Goal: Task Accomplishment & Management: Use online tool/utility

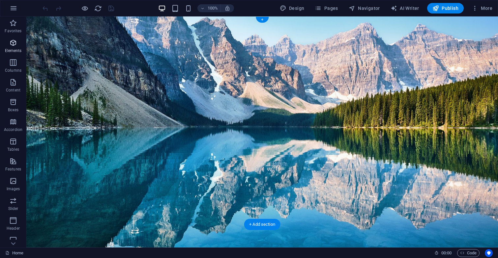
click at [13, 45] on icon "button" at bounding box center [13, 43] width 8 height 8
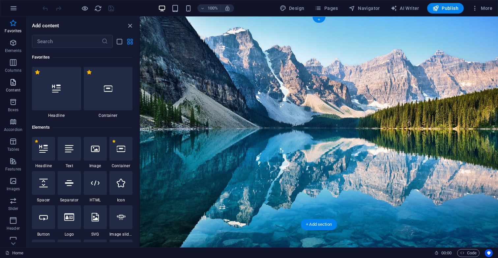
click at [13, 89] on p "Content" at bounding box center [13, 90] width 15 height 5
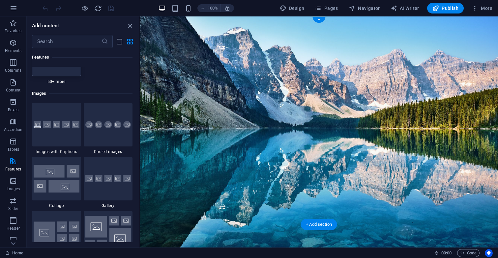
scroll to position [3323, 0]
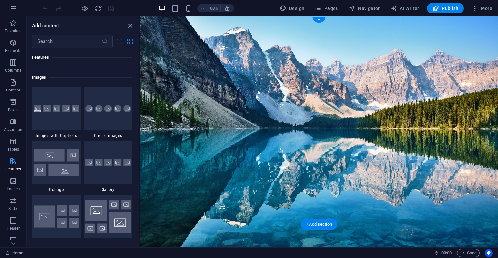
click at [10, 164] on icon "button" at bounding box center [13, 162] width 8 height 8
click at [15, 163] on icon "button" at bounding box center [13, 162] width 8 height 8
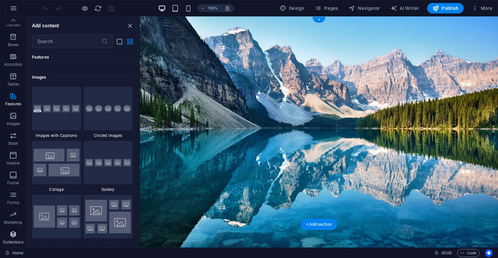
click at [15, 234] on icon "button" at bounding box center [13, 235] width 8 height 8
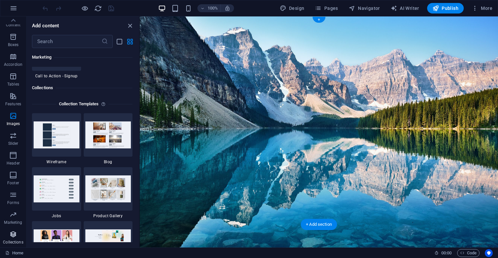
scroll to position [6036, 0]
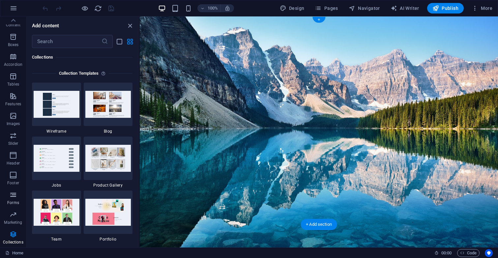
click at [15, 197] on icon "button" at bounding box center [13, 195] width 8 height 8
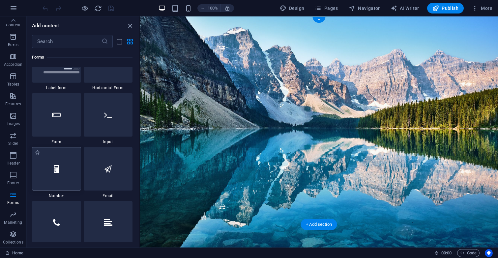
scroll to position [4958, 0]
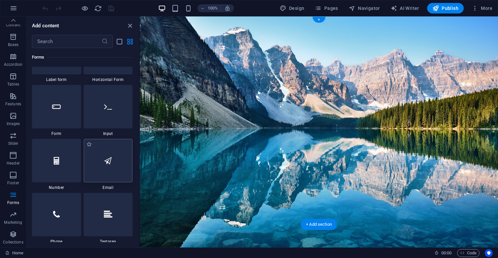
click at [111, 165] on icon at bounding box center [108, 161] width 8 height 9
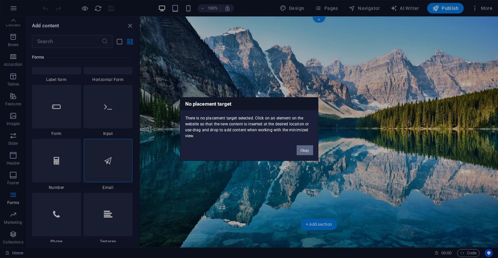
click at [308, 150] on button "Okay" at bounding box center [305, 151] width 16 height 10
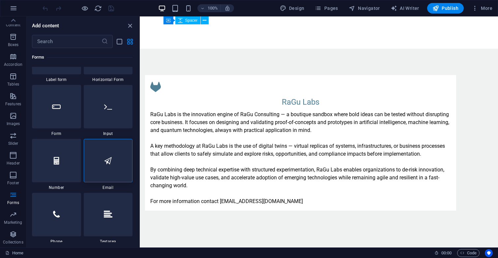
scroll to position [464, 0]
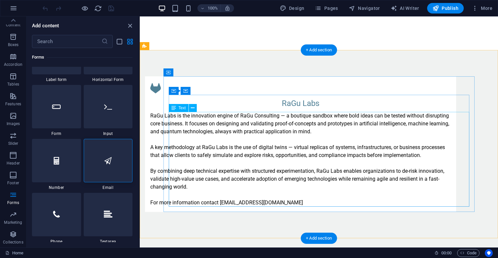
click at [310, 201] on div "RaGu Labs is the innovation engine of RaGu Consulting — a boutique sandbox wher…" at bounding box center [300, 159] width 301 height 95
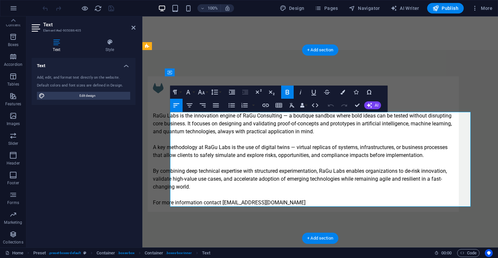
click at [310, 201] on p "For more information contact [EMAIL_ADDRESS][DOMAIN_NAME]" at bounding box center [303, 203] width 301 height 8
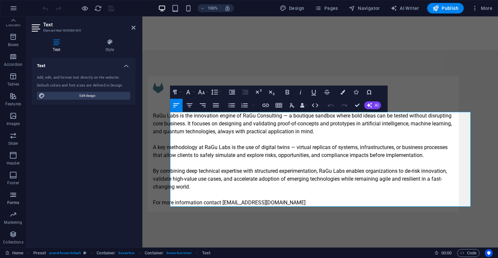
click at [13, 194] on icon "button" at bounding box center [13, 195] width 8 height 8
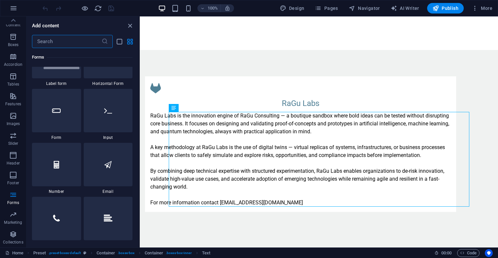
scroll to position [4974, 0]
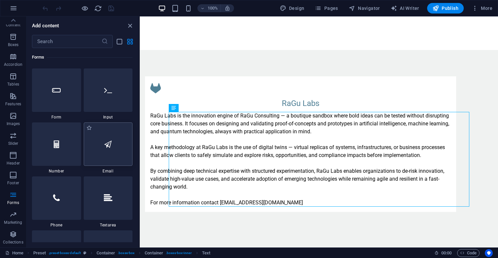
click at [104, 146] on icon at bounding box center [108, 144] width 8 height 9
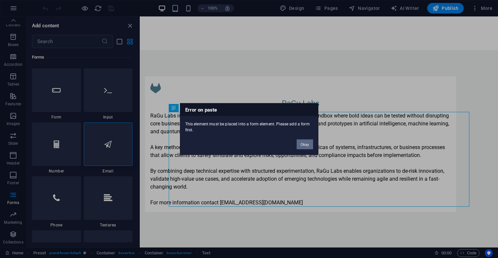
click at [303, 143] on button "Okay" at bounding box center [305, 145] width 16 height 10
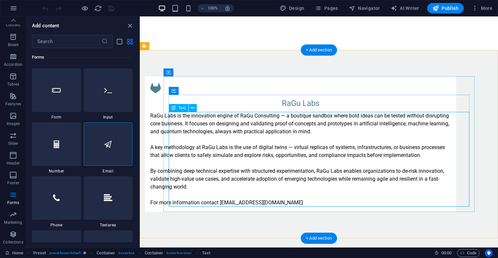
click at [301, 201] on div "RaGu Labs is the innovation engine of RaGu Consulting — a boutique sandbox wher…" at bounding box center [300, 159] width 301 height 95
click at [301, 202] on div "RaGu Labs is the innovation engine of RaGu Consulting — a boutique sandbox wher…" at bounding box center [300, 159] width 301 height 95
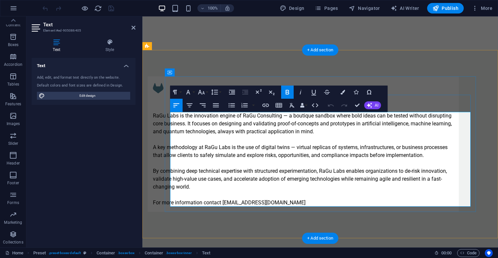
click at [301, 203] on p "For more information contact [EMAIL_ADDRESS][DOMAIN_NAME]" at bounding box center [303, 203] width 301 height 8
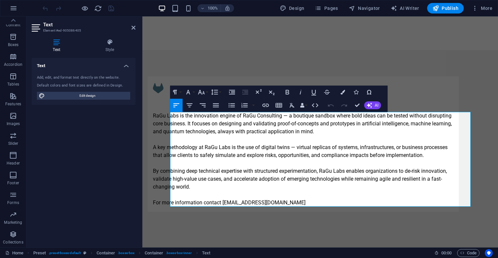
click at [67, 166] on div "Text Add, edit, and format text directly on the website. Default colors and fon…" at bounding box center [84, 150] width 104 height 185
click at [133, 29] on icon at bounding box center [134, 27] width 4 height 5
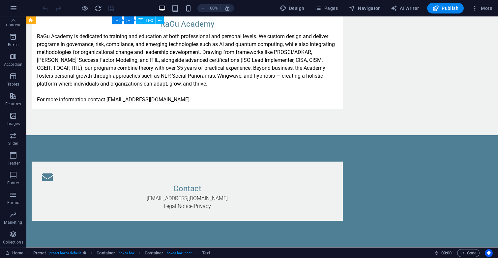
scroll to position [1269, 0]
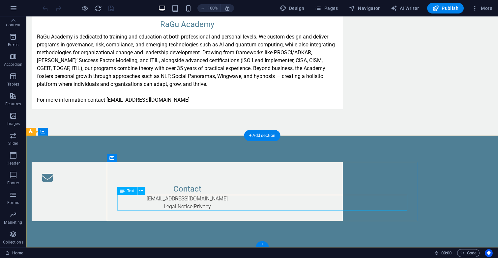
click at [180, 199] on div "[EMAIL_ADDRESS][DOMAIN_NAME] Legal Notice | Privacy" at bounding box center [187, 203] width 290 height 16
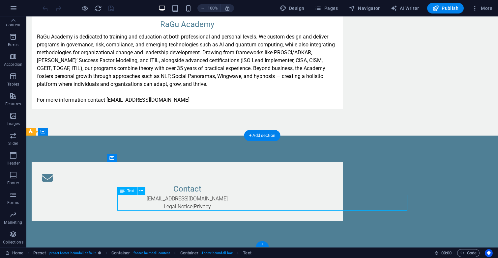
click at [180, 199] on div "[EMAIL_ADDRESS][DOMAIN_NAME] Legal Notice | Privacy" at bounding box center [187, 203] width 290 height 16
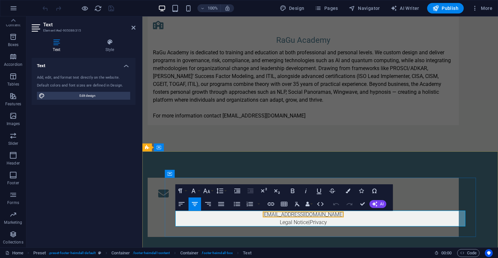
click at [295, 214] on link "[EMAIL_ADDRESS][DOMAIN_NAME]" at bounding box center [303, 215] width 81 height 6
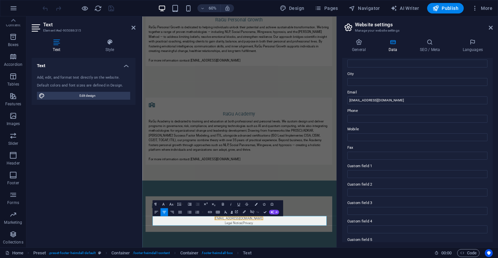
scroll to position [88, 0]
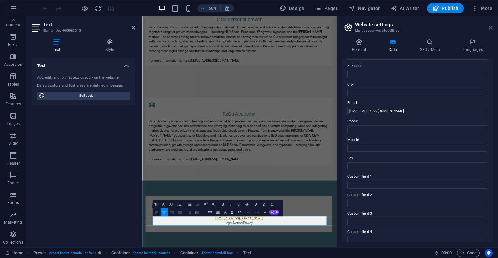
click at [491, 27] on icon at bounding box center [491, 27] width 4 height 5
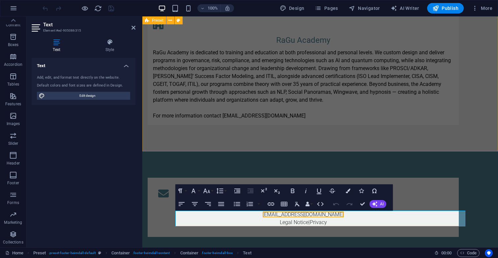
click at [319, 145] on div "[GEOGRAPHIC_DATA] is dedicated to training and education at both professional a…" at bounding box center [320, 69] width 356 height 165
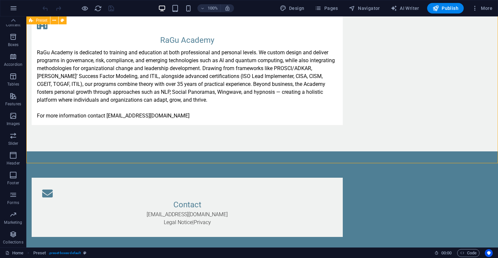
scroll to position [1232, 0]
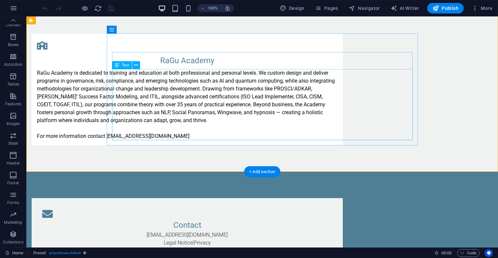
click at [236, 121] on div "RaGu Academy is dedicated to training and education at both professional and pe…" at bounding box center [187, 104] width 301 height 71
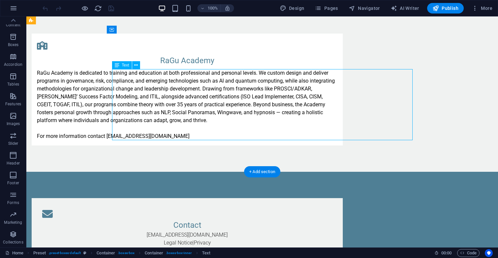
click at [236, 121] on div "RaGu Academy is dedicated to training and education at both professional and pe…" at bounding box center [187, 104] width 301 height 71
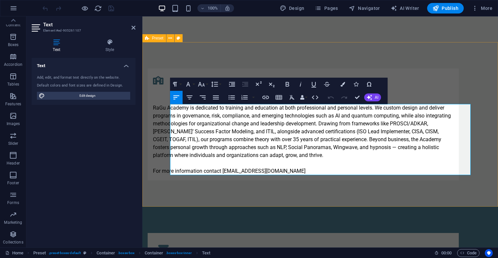
click at [214, 190] on div "[GEOGRAPHIC_DATA] is dedicated to training and education at both professional a…" at bounding box center [320, 124] width 356 height 165
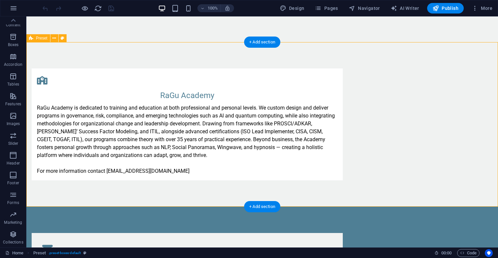
click at [253, 189] on div "[GEOGRAPHIC_DATA] is dedicated to training and education at both professional a…" at bounding box center [262, 124] width 472 height 165
click at [256, 187] on div "[GEOGRAPHIC_DATA] is dedicated to training and education at both professional a…" at bounding box center [262, 124] width 472 height 165
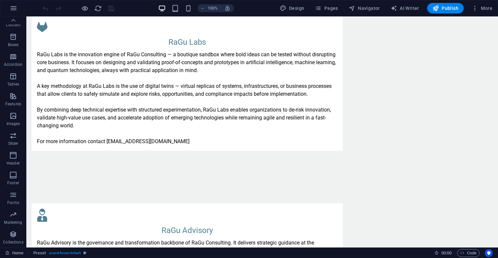
scroll to position [527, 0]
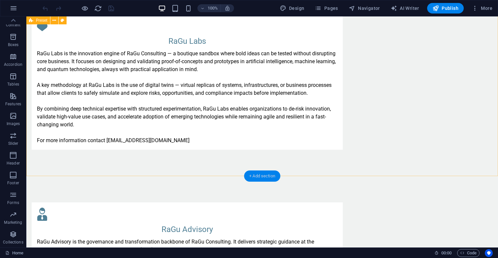
click at [263, 174] on div "+ Add section" at bounding box center [262, 176] width 37 height 11
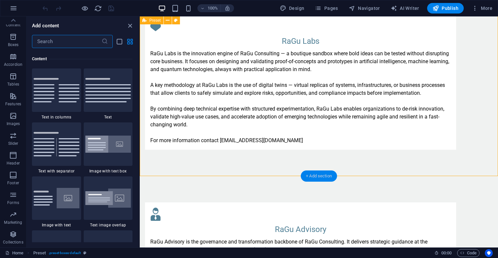
scroll to position [1154, 0]
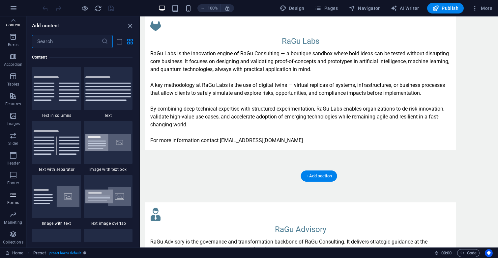
click at [13, 197] on icon "button" at bounding box center [13, 195] width 8 height 8
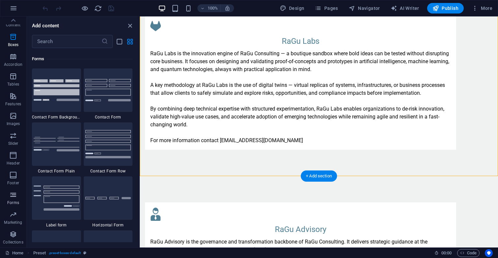
scroll to position [4814, 0]
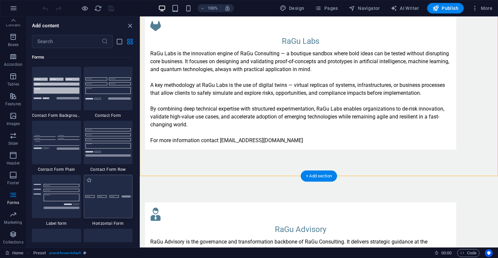
click at [102, 195] on div at bounding box center [108, 197] width 49 height 44
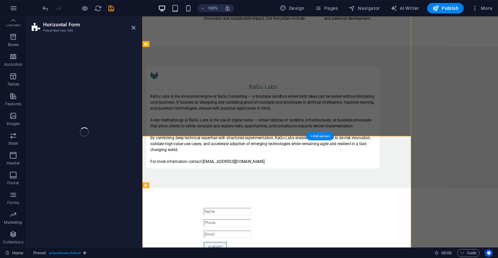
select select "rem"
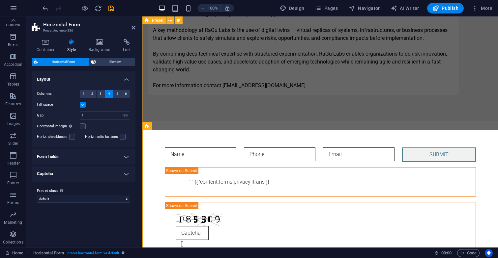
scroll to position [610, 0]
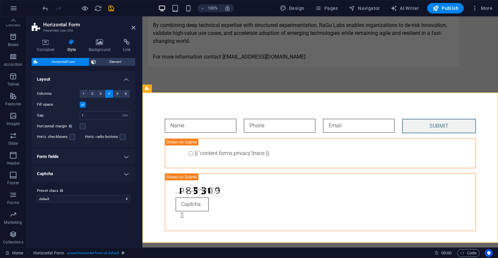
click at [126, 231] on div "Variants Default Layout Columns 1 2 3 4 5 6 Fill space Gap 1 px rem % vh vw Hor…" at bounding box center [84, 157] width 104 height 171
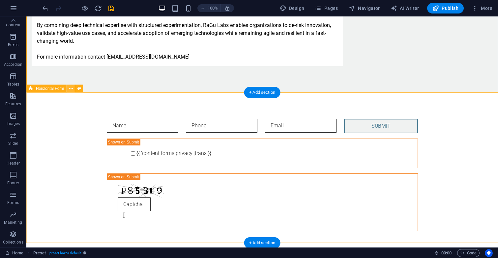
click at [71, 89] on icon at bounding box center [71, 88] width 4 height 7
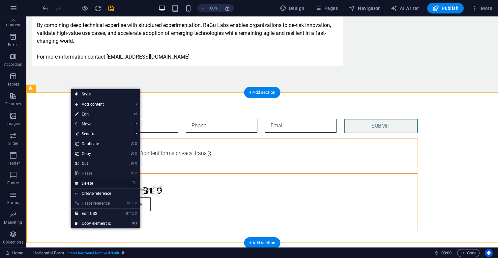
click at [101, 183] on link "⌦ Delete" at bounding box center [93, 184] width 44 height 10
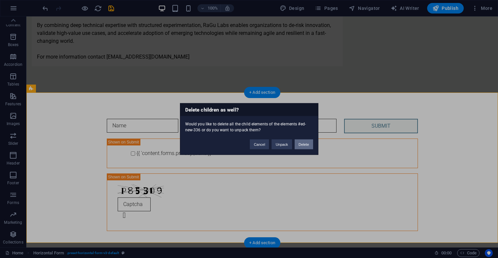
click at [308, 144] on button "Delete" at bounding box center [304, 145] width 18 height 10
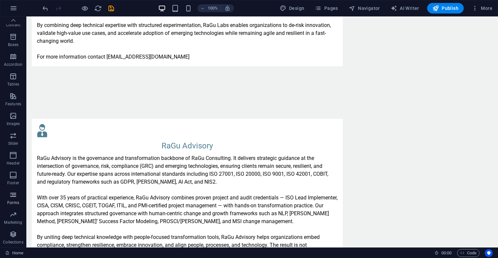
click at [13, 199] on span "Forms" at bounding box center [13, 199] width 26 height 16
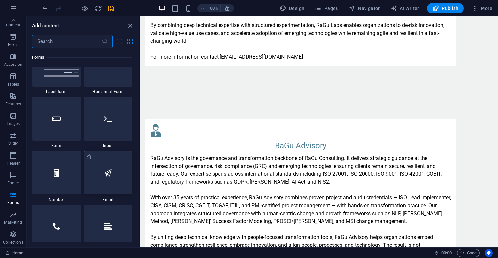
scroll to position [4943, 0]
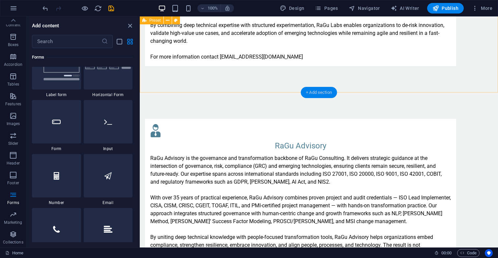
click at [329, 93] on div "+ Add section" at bounding box center [319, 92] width 37 height 11
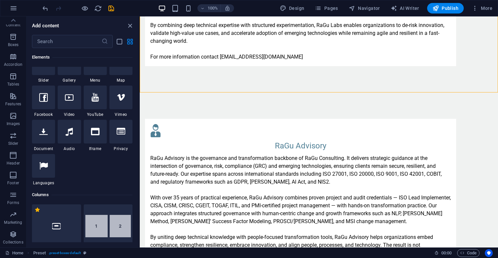
scroll to position [188, 0]
click at [11, 199] on icon "button" at bounding box center [13, 195] width 8 height 8
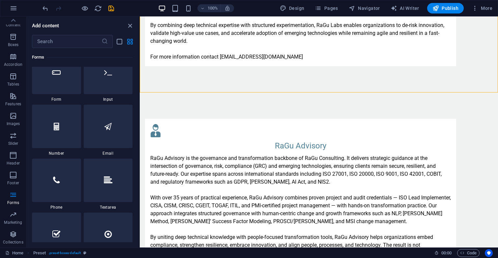
scroll to position [4979, 0]
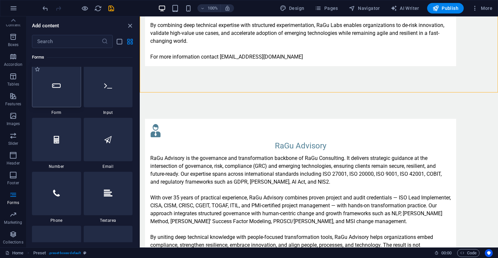
click at [65, 98] on div at bounding box center [56, 86] width 49 height 44
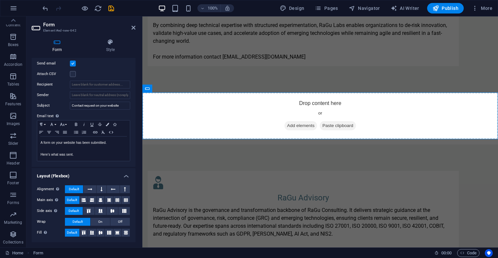
scroll to position [184, 0]
click at [290, 126] on span "Add elements" at bounding box center [301, 125] width 33 height 9
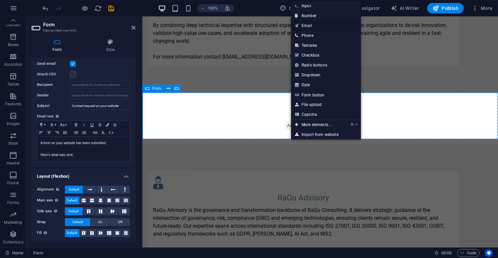
click at [309, 26] on link "Email" at bounding box center [326, 26] width 70 height 10
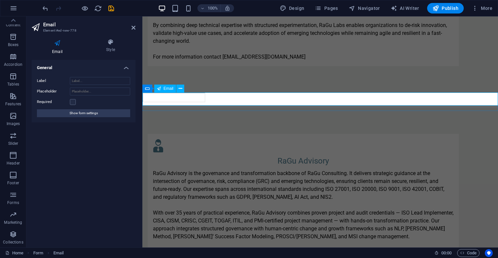
click at [205, 101] on input "email" at bounding box center [173, 98] width 63 height 10
click at [205, 99] on input "email" at bounding box center [173, 98] width 63 height 10
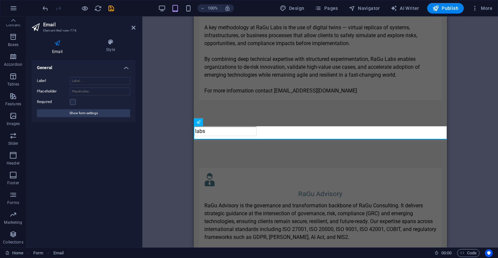
paste input "@"
type input "[EMAIL_ADDRESS][DOMAIN_NAME]"
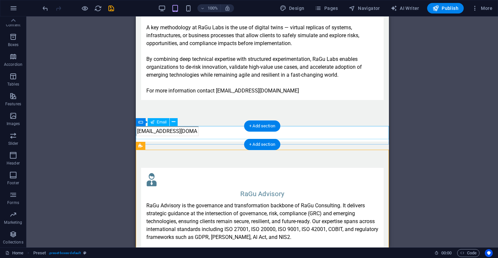
click at [179, 132] on div "[EMAIL_ADDRESS][DOMAIN_NAME]" at bounding box center [262, 132] width 253 height 10
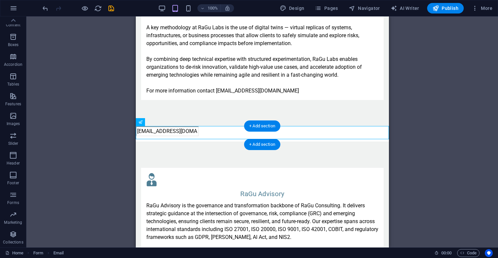
click at [212, 130] on div "[EMAIL_ADDRESS][DOMAIN_NAME]" at bounding box center [262, 132] width 253 height 10
click at [201, 132] on div "[EMAIL_ADDRESS][DOMAIN_NAME]" at bounding box center [262, 132] width 253 height 10
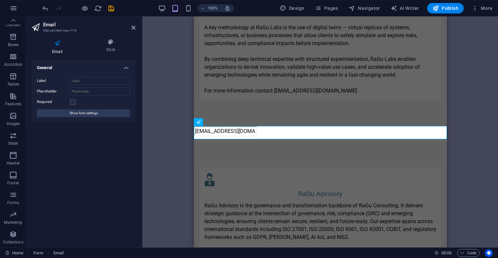
click at [60, 45] on icon at bounding box center [57, 43] width 51 height 9
click at [257, 133] on input "[EMAIL_ADDRESS][DOMAIN_NAME]" at bounding box center [225, 132] width 63 height 10
click at [220, 121] on icon at bounding box center [220, 122] width 4 height 7
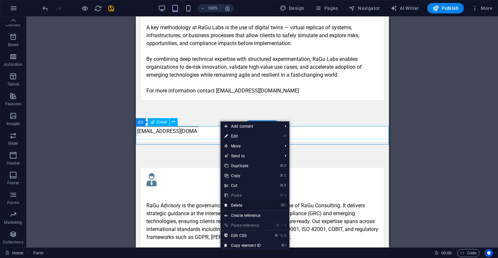
click at [234, 205] on link "⌦ Delete" at bounding box center [243, 206] width 44 height 10
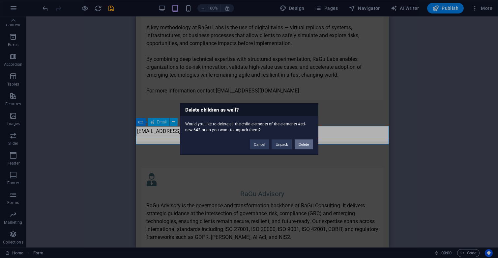
click at [301, 145] on button "Delete" at bounding box center [304, 145] width 18 height 10
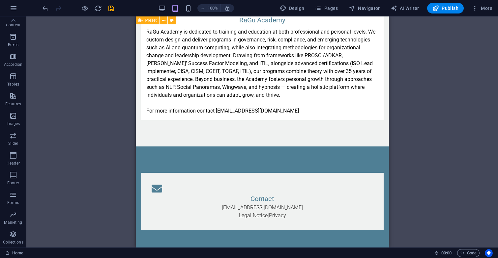
scroll to position [1356, 0]
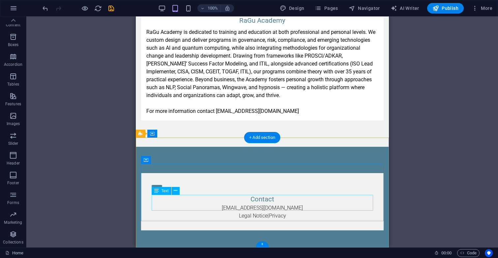
click at [186, 204] on div "[EMAIL_ADDRESS][DOMAIN_NAME] Legal Notice | Privacy" at bounding box center [262, 212] width 222 height 16
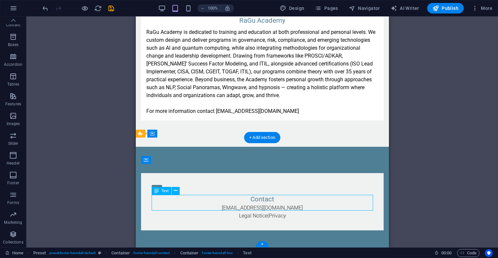
click at [186, 204] on div "[EMAIL_ADDRESS][DOMAIN_NAME] Legal Notice | Privacy" at bounding box center [262, 212] width 222 height 16
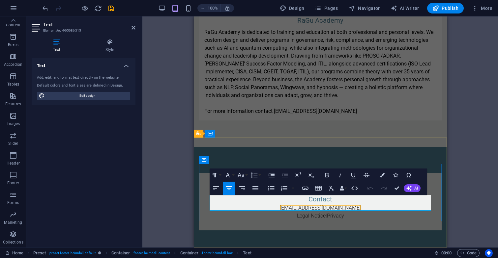
click at [304, 205] on link "[EMAIL_ADDRESS][DOMAIN_NAME]" at bounding box center [320, 208] width 81 height 6
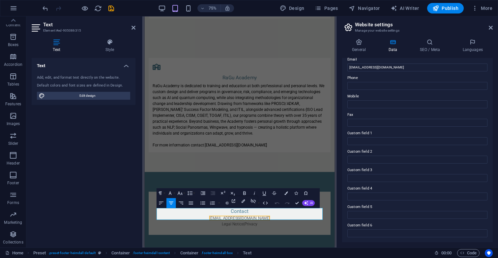
scroll to position [132, 0]
click at [376, 142] on input "Custom field 1" at bounding box center [418, 142] width 140 height 8
paste input "@"
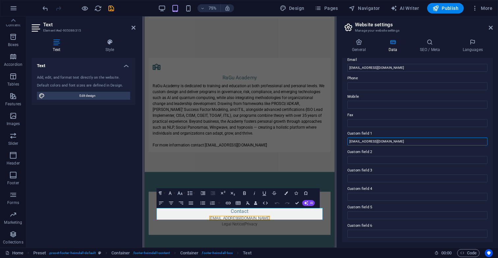
type input "[EMAIL_ADDRESS][DOMAIN_NAME]"
click at [440, 172] on label "Custom field 3" at bounding box center [418, 171] width 140 height 8
click at [440, 175] on input "Custom field 3" at bounding box center [418, 179] width 140 height 8
